Goal: Check status

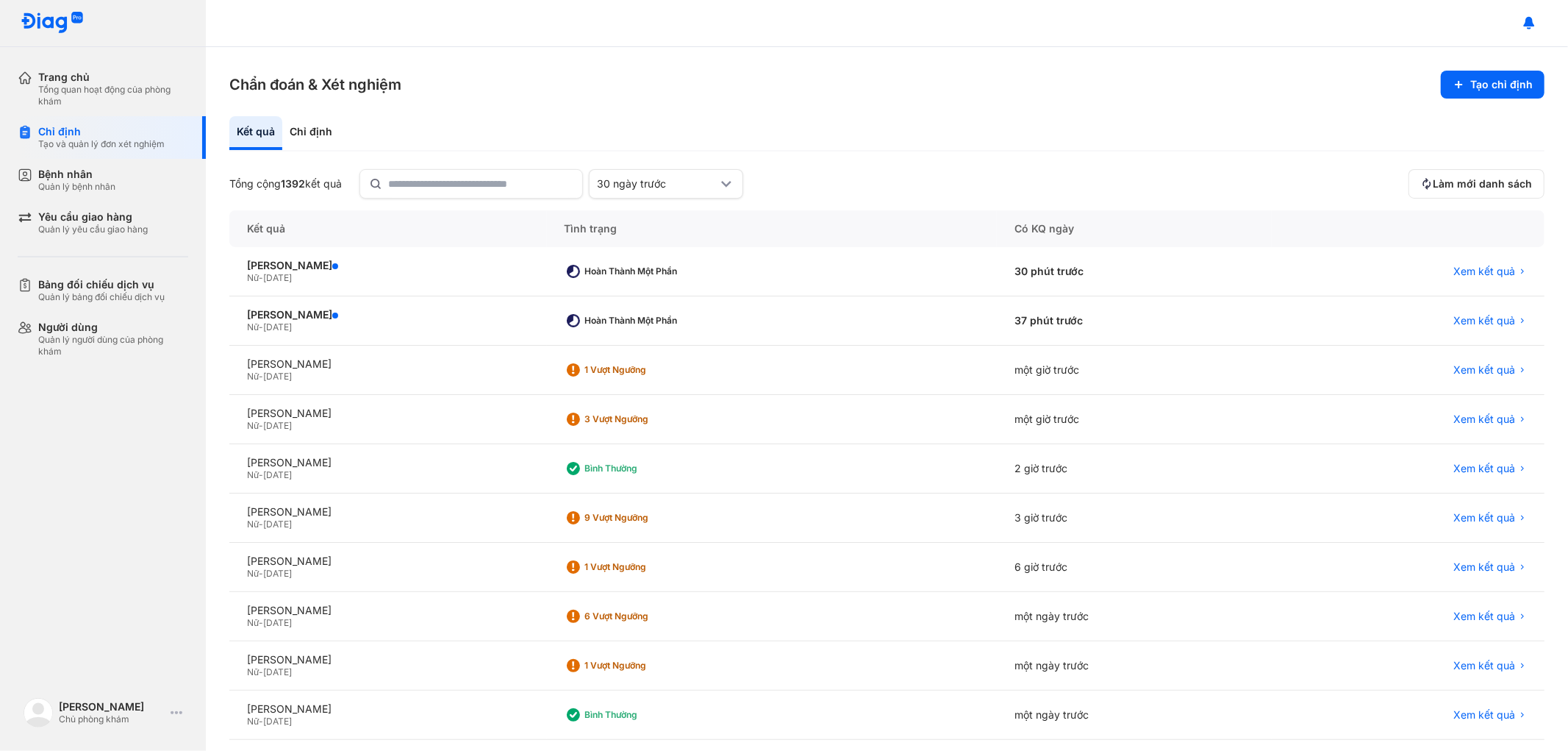
click at [1467, 177] on span "Làm mới danh sách" at bounding box center [1482, 184] width 100 height 13
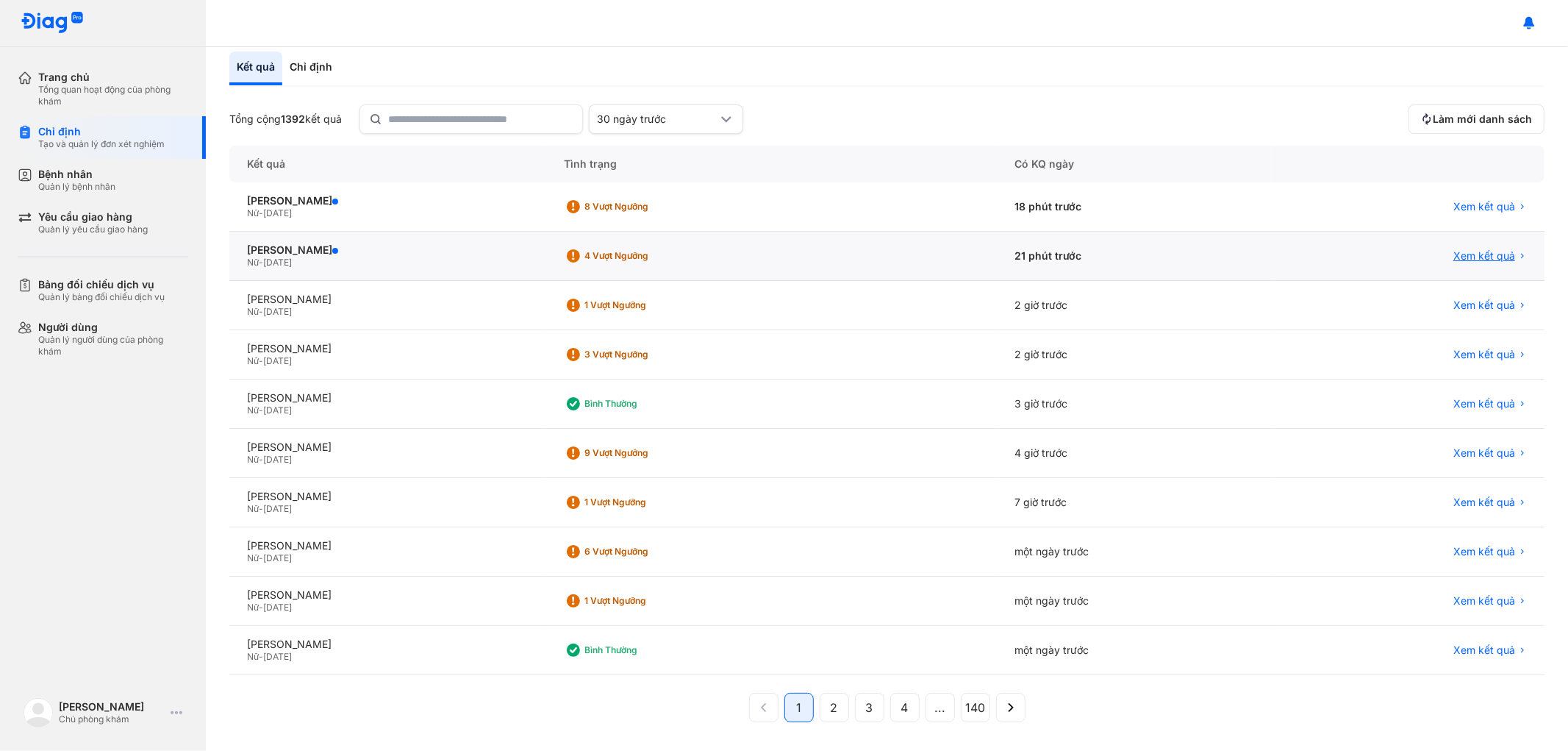
click at [1461, 249] on span "Xem kết quả" at bounding box center [1483, 255] width 61 height 13
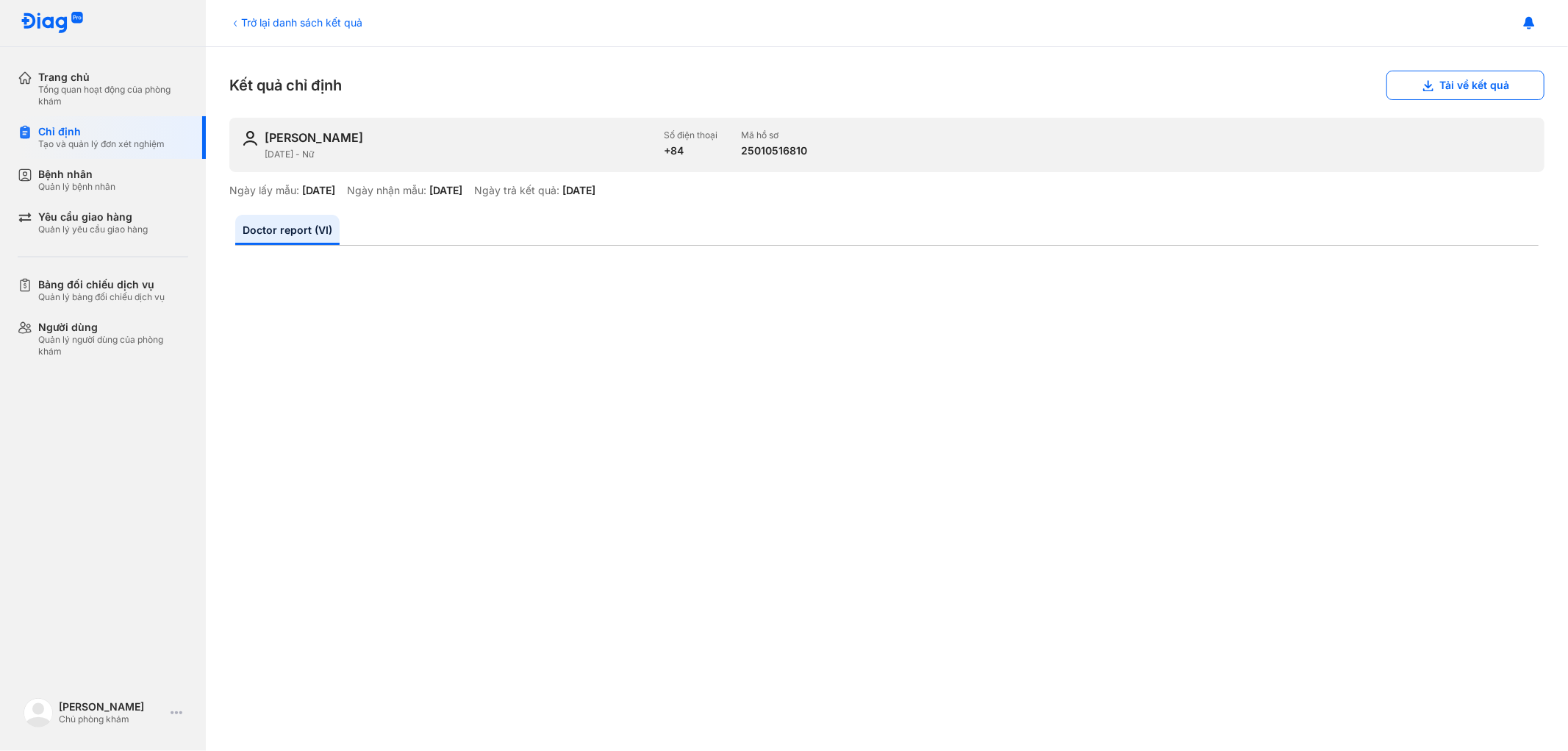
scroll to position [490, 0]
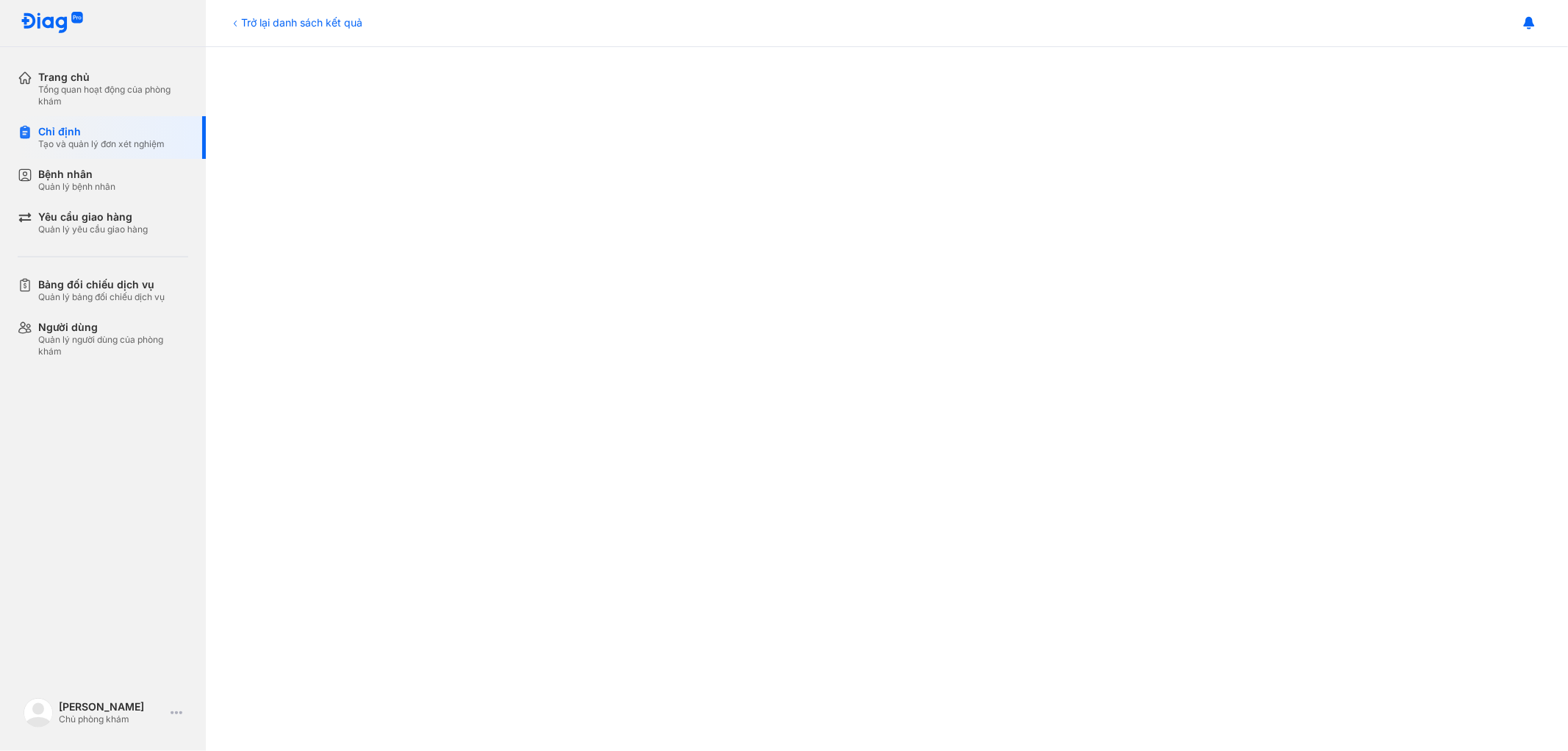
click at [255, 22] on div "Trở lại danh sách kết quả" at bounding box center [296, 23] width 133 height 16
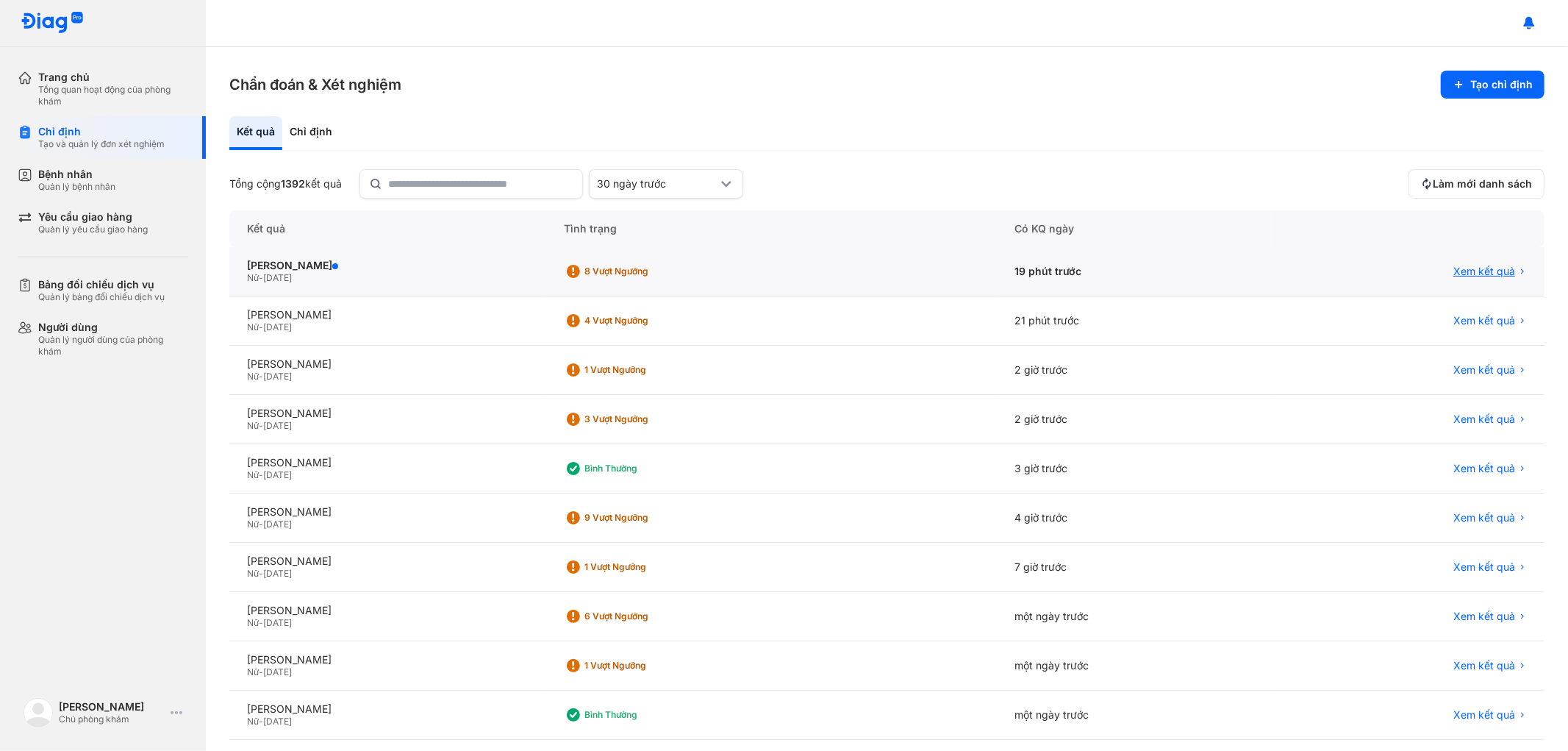
click at [1472, 269] on span "Xem kết quả" at bounding box center [1483, 271] width 61 height 13
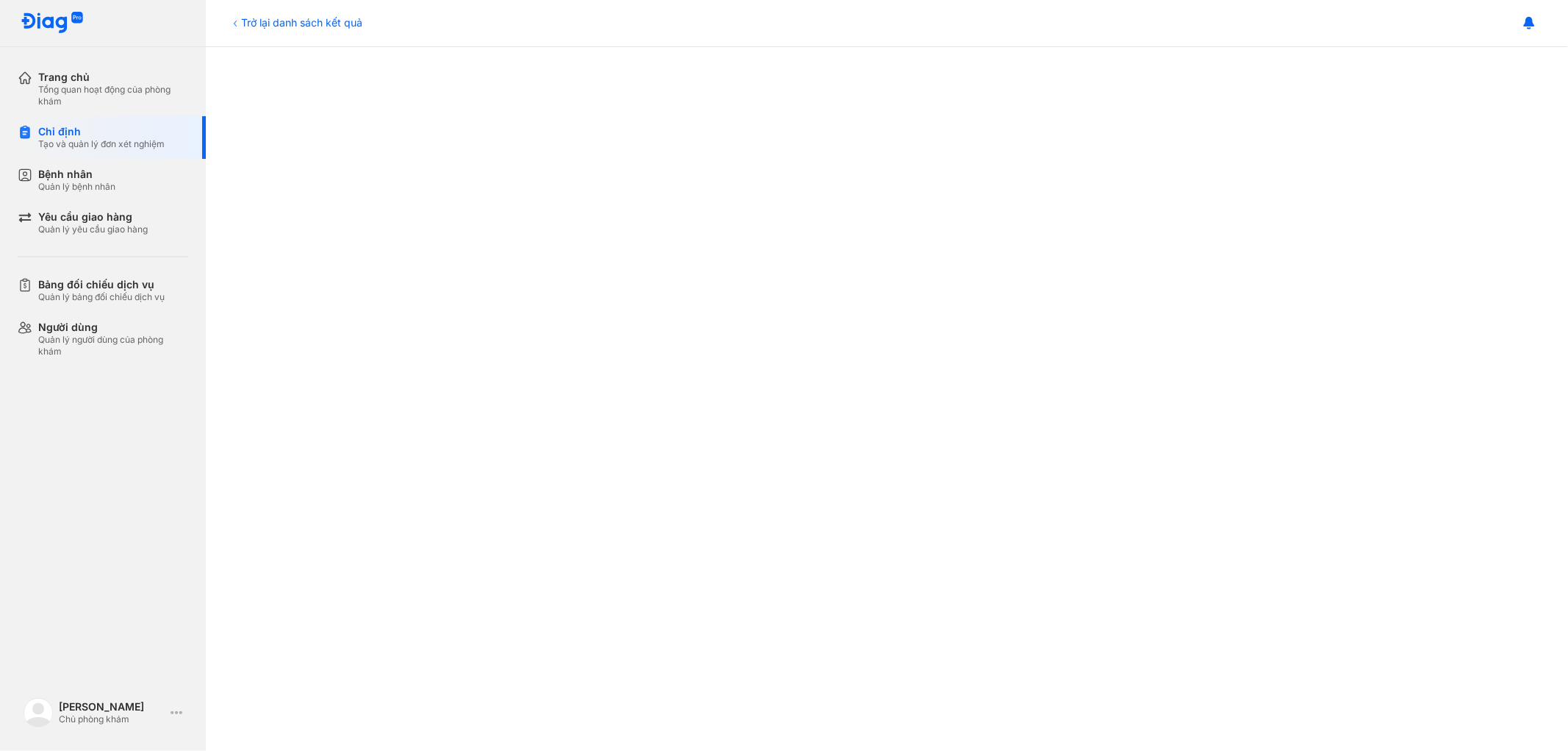
scroll to position [752, 0]
click at [260, 19] on div "Trở lại danh sách kết quả" at bounding box center [296, 23] width 133 height 16
